Goal: Check status: Check status

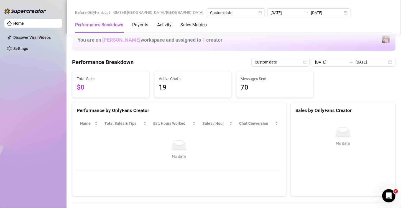
scroll to position [88, 0]
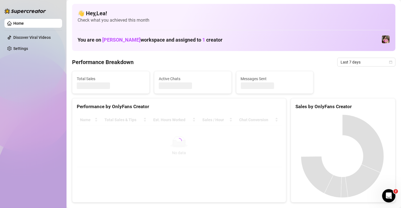
click at [384, 62] on span "Last 7 days" at bounding box center [367, 62] width 52 height 8
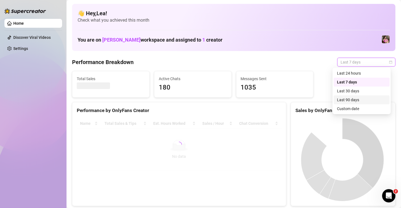
click at [355, 108] on div "Custom date" at bounding box center [361, 109] width 49 height 6
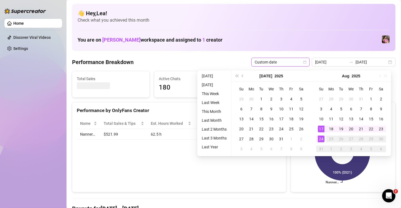
type input "[DATE]"
click at [323, 136] on div "24" at bounding box center [321, 139] width 7 height 7
click at [322, 136] on div "24" at bounding box center [321, 139] width 7 height 7
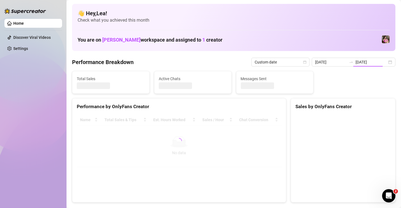
type input "[DATE]"
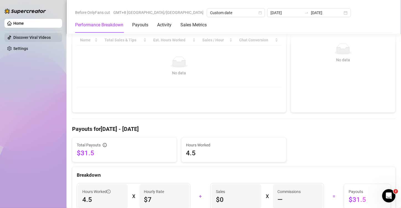
scroll to position [83, 0]
